Goal: Task Accomplishment & Management: Use online tool/utility

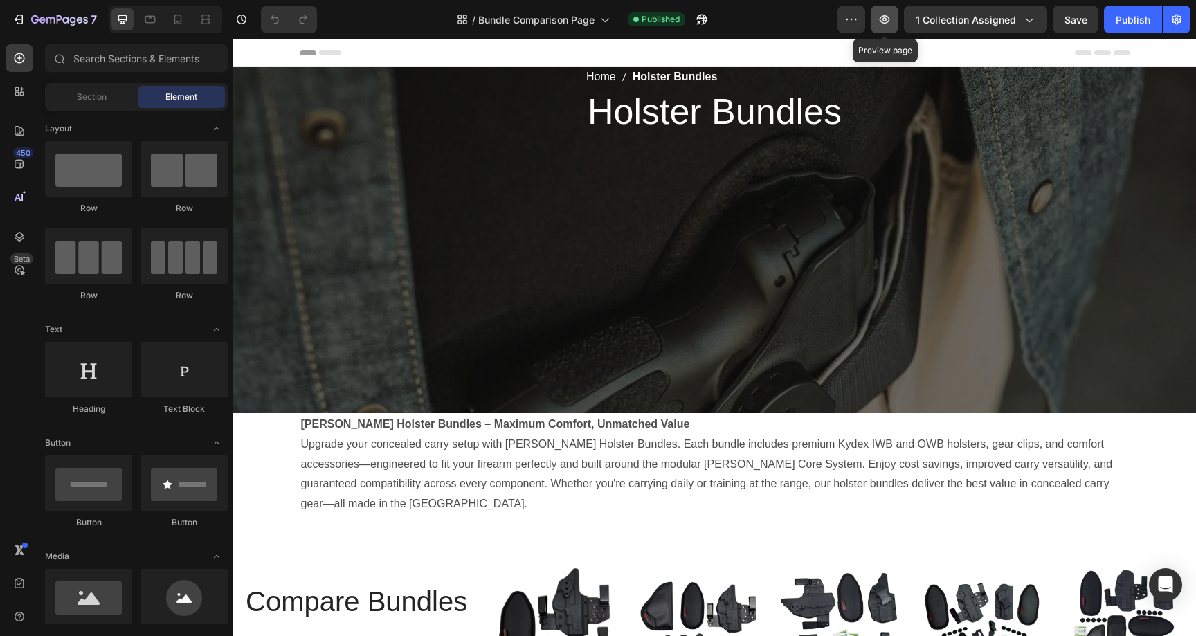
click at [889, 21] on icon "button" at bounding box center [885, 19] width 14 height 14
click at [46, 18] on icon "button" at bounding box center [50, 20] width 8 height 6
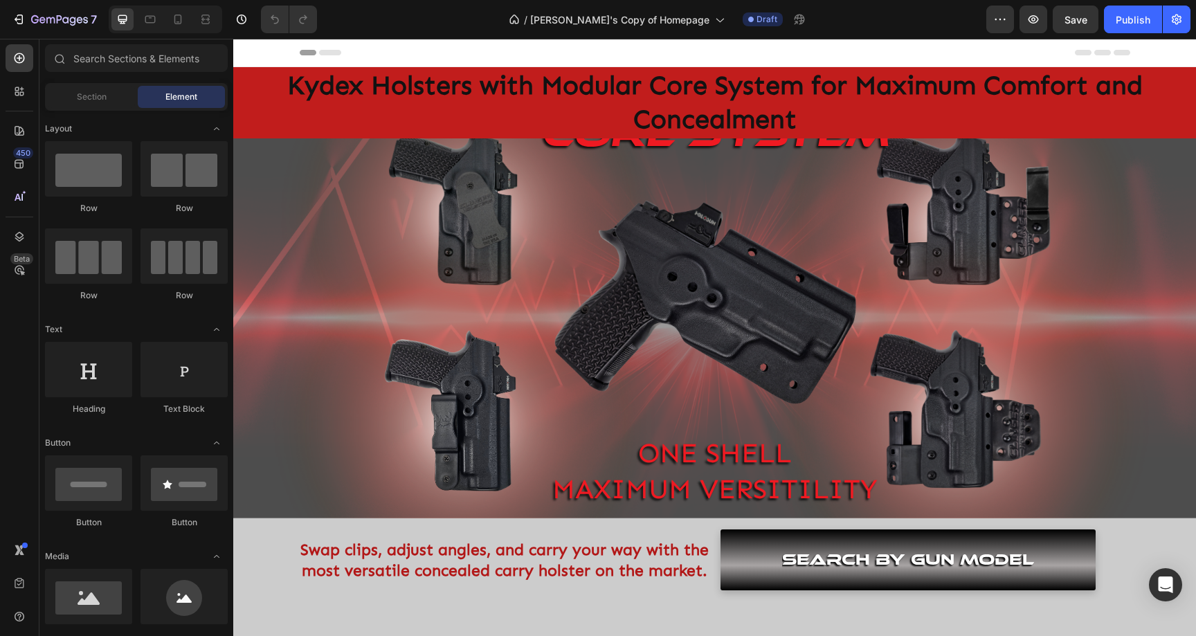
click at [880, 19] on div "/ [PERSON_NAME]'s Copy of Homepage Draft" at bounding box center [657, 20] width 658 height 28
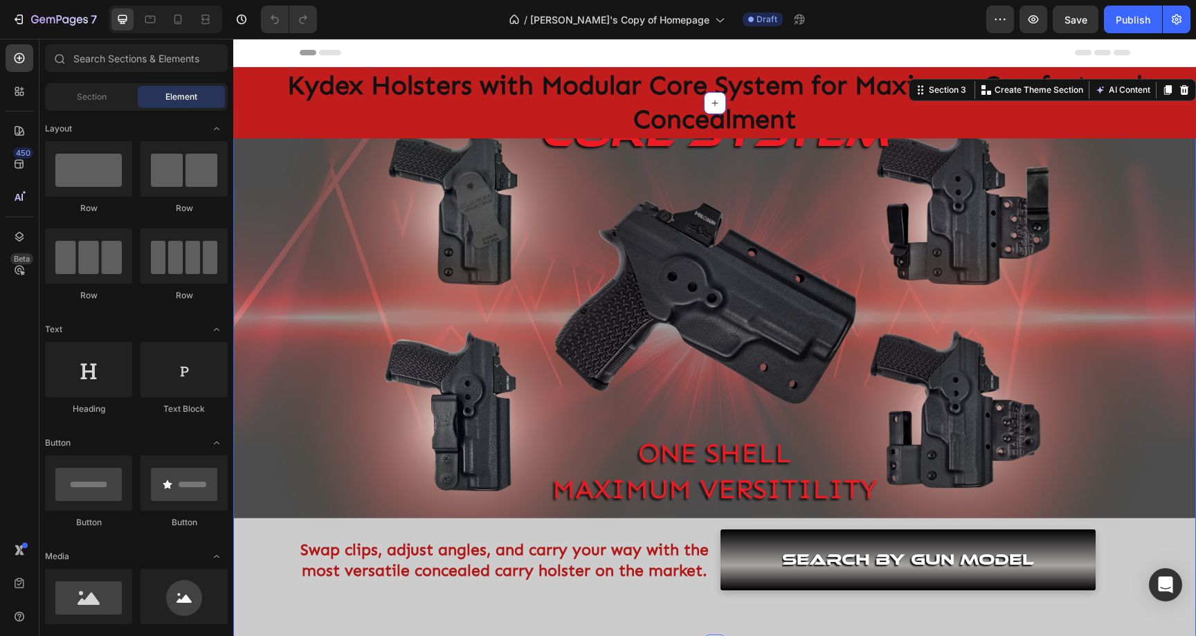
click at [788, 606] on div "Core system Heading ONE SHELL MAXIMUM VERSITILITY Text Block Hero Banner Swap c…" at bounding box center [714, 374] width 963 height 543
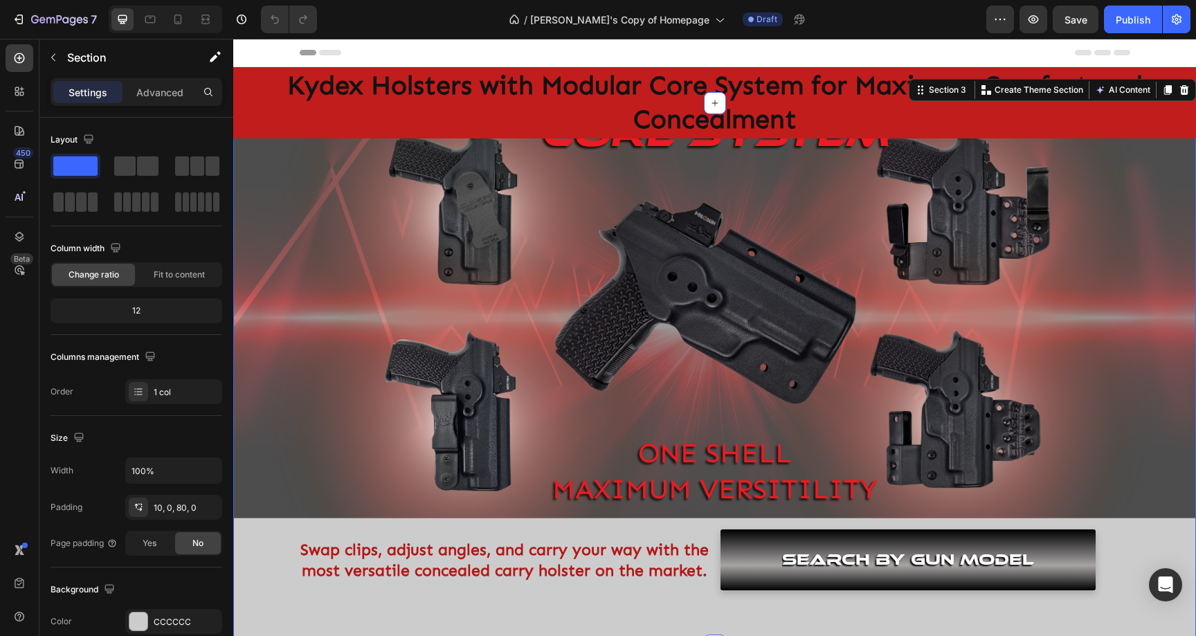
click at [869, 27] on div "/ [PERSON_NAME]'s Copy of Homepage Draft" at bounding box center [657, 20] width 658 height 28
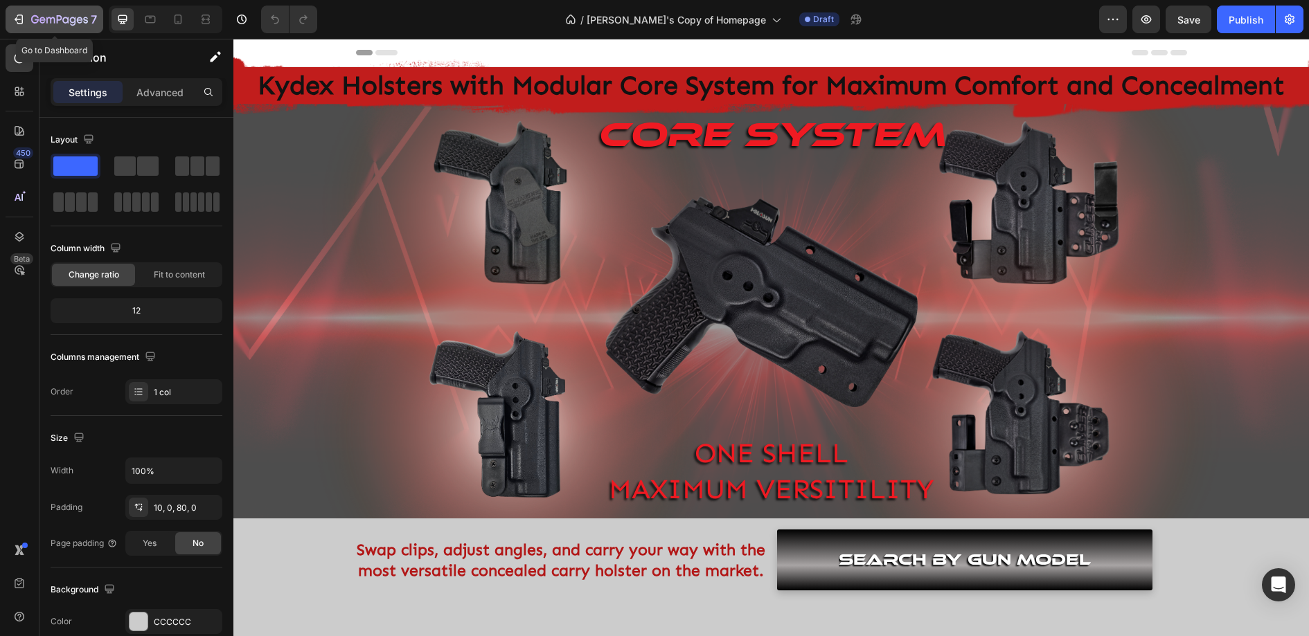
click at [24, 22] on icon "button" at bounding box center [19, 19] width 14 height 14
